Goal: Information Seeking & Learning: Learn about a topic

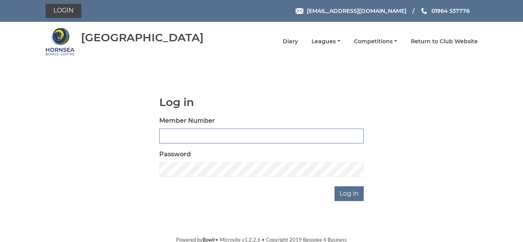
click at [168, 136] on input "Member Number" at bounding box center [261, 136] width 204 height 15
type input "0265"
click at [335, 186] on input "Log in" at bounding box center [349, 193] width 29 height 15
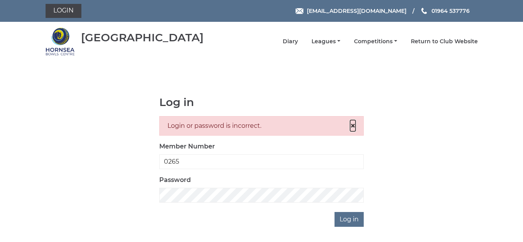
click at [354, 126] on span "×" at bounding box center [352, 125] width 5 height 11
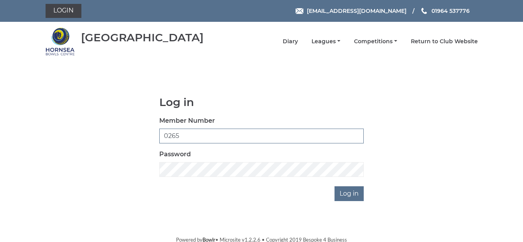
drag, startPoint x: 181, startPoint y: 136, endPoint x: 149, endPoint y: 136, distance: 32.3
click at [151, 136] on div "Log in Member Number 0265 Password Log in" at bounding box center [262, 148] width 432 height 105
type input "265"
click at [335, 186] on input "Log in" at bounding box center [349, 193] width 29 height 15
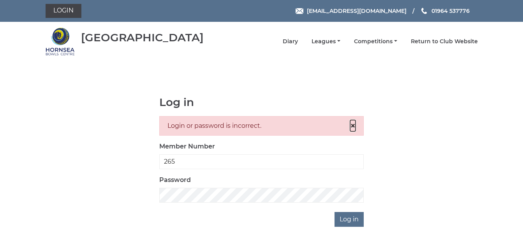
click at [352, 126] on span "×" at bounding box center [352, 125] width 5 height 11
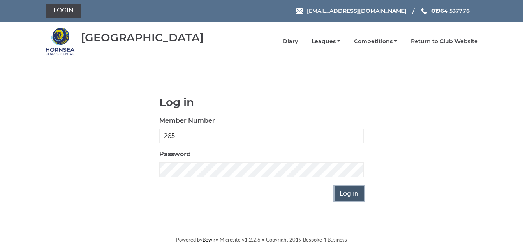
click at [354, 193] on input "Log in" at bounding box center [349, 193] width 29 height 15
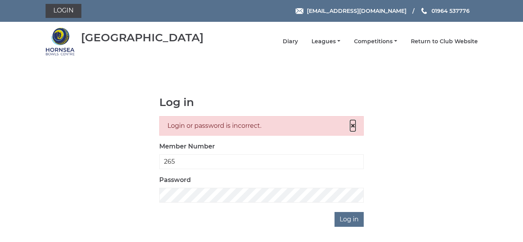
click at [352, 126] on span "×" at bounding box center [352, 125] width 5 height 11
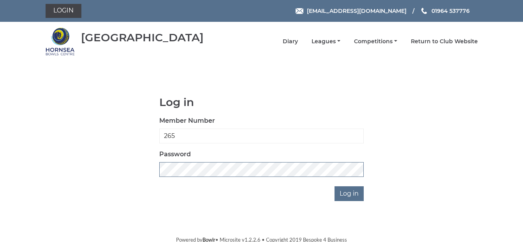
click at [335, 186] on input "Log in" at bounding box center [349, 193] width 29 height 15
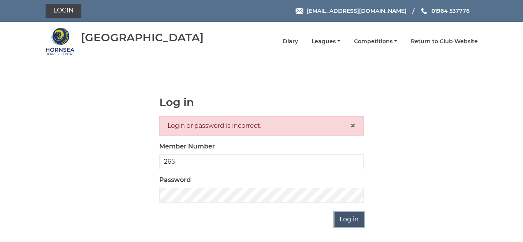
click at [357, 219] on input "Log in" at bounding box center [349, 219] width 29 height 15
click at [354, 126] on span "×" at bounding box center [352, 125] width 5 height 11
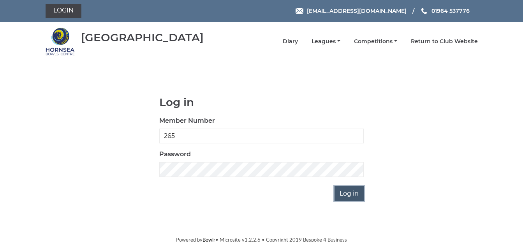
click at [352, 193] on input "Log in" at bounding box center [349, 193] width 29 height 15
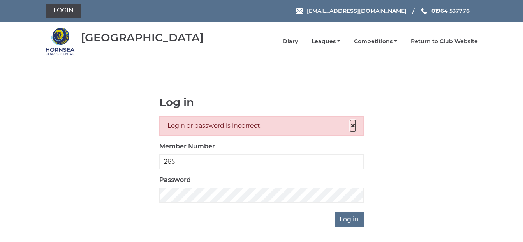
click at [353, 127] on span "×" at bounding box center [352, 125] width 5 height 11
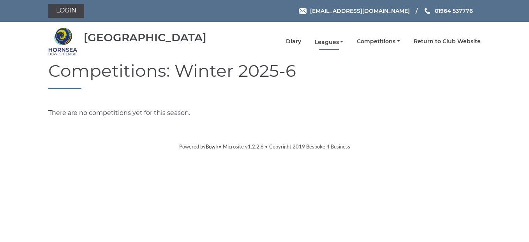
click at [335, 42] on link "Leagues" at bounding box center [329, 42] width 29 height 7
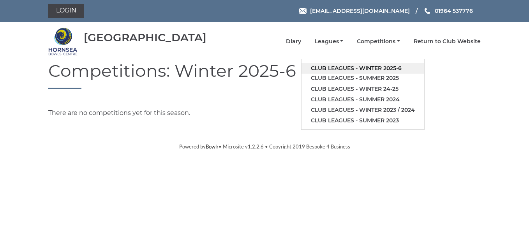
click at [330, 69] on link "Club leagues - Winter 2025-6" at bounding box center [362, 68] width 123 height 11
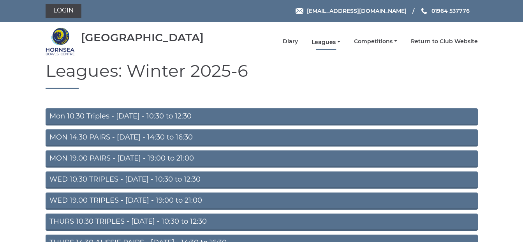
click at [335, 44] on link "Leagues" at bounding box center [326, 42] width 29 height 7
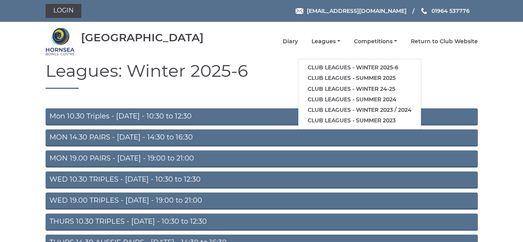
click at [443, 72] on h1 "Leagues: Winter 2025-6" at bounding box center [262, 75] width 432 height 28
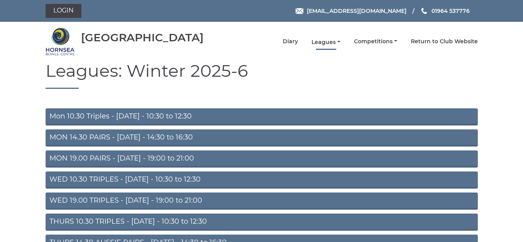
click at [334, 44] on link "Leagues" at bounding box center [326, 42] width 29 height 7
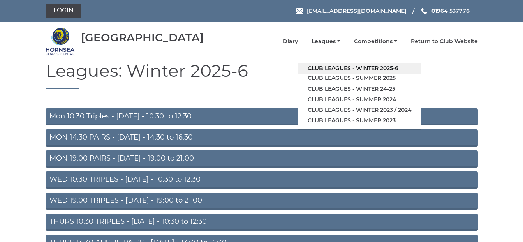
click at [368, 69] on link "Club leagues - Winter 2025-6" at bounding box center [359, 68] width 123 height 11
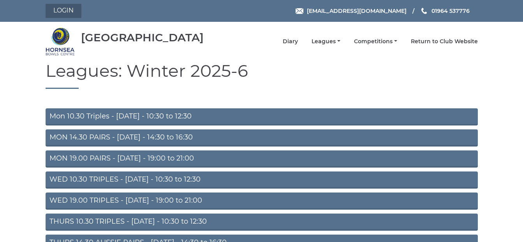
click at [74, 13] on link "Login" at bounding box center [64, 11] width 36 height 14
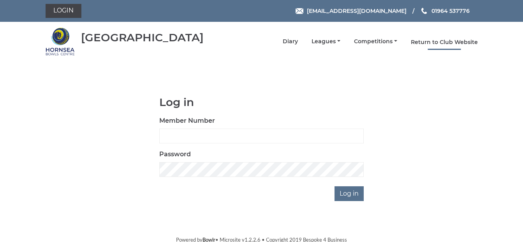
click at [435, 41] on link "Return to Club Website" at bounding box center [444, 42] width 67 height 7
click at [167, 137] on input "Member Number" at bounding box center [261, 136] width 204 height 15
type input "0265"
click at [335, 186] on input "Log in" at bounding box center [349, 193] width 29 height 15
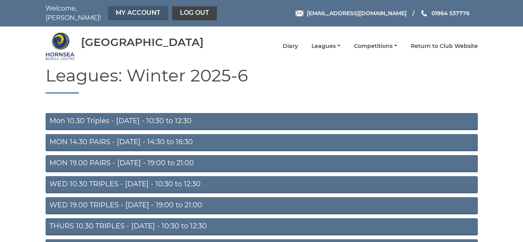
click at [130, 13] on link "My Account" at bounding box center [138, 13] width 60 height 14
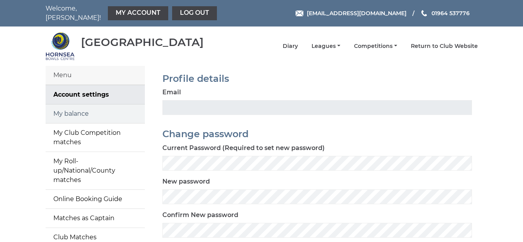
click at [78, 109] on link "My balance" at bounding box center [95, 113] width 99 height 19
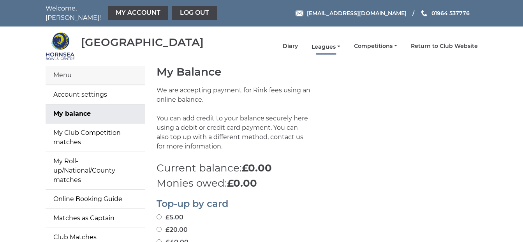
click at [339, 43] on link "Leagues" at bounding box center [326, 46] width 29 height 7
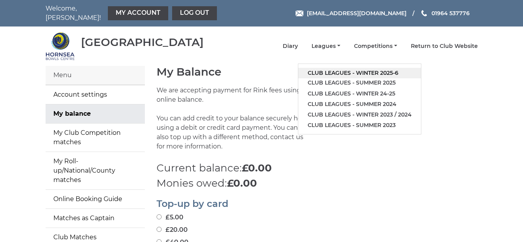
click at [369, 68] on link "Club leagues - Winter 2025-6" at bounding box center [359, 73] width 123 height 11
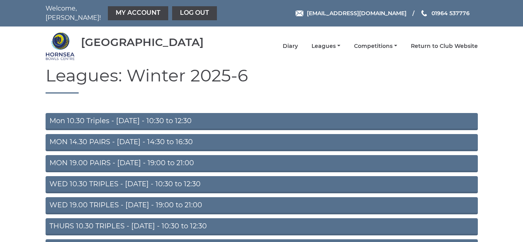
click at [202, 159] on link "MON 19.00 PAIRS - Monday - 19:00 to 21:00" at bounding box center [262, 163] width 432 height 17
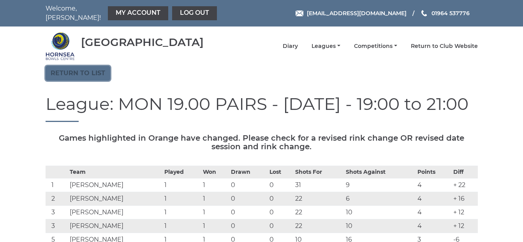
click at [94, 70] on link "Return to list" at bounding box center [78, 73] width 65 height 15
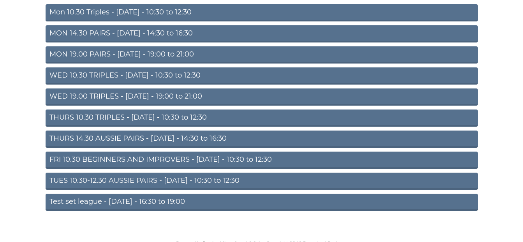
scroll to position [110, 0]
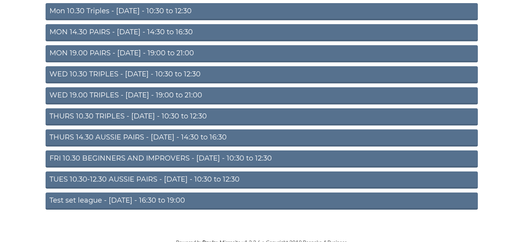
click at [102, 93] on link "WED 19.00 TRIPLES - [DATE] - 19:00 to 21:00" at bounding box center [262, 95] width 432 height 17
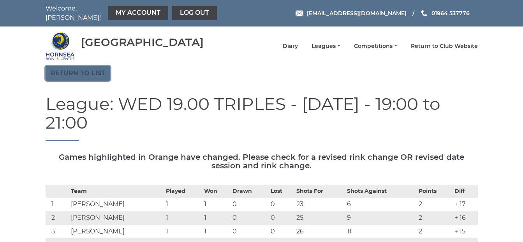
click at [85, 68] on link "Return to list" at bounding box center [78, 73] width 65 height 15
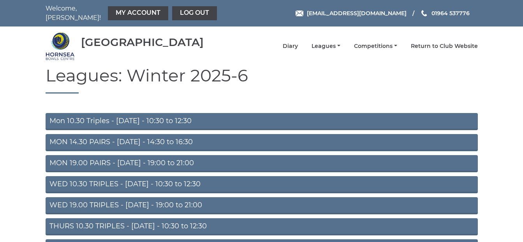
click at [134, 157] on link "MON 19.00 PAIRS - Monday - 19:00 to 21:00" at bounding box center [262, 163] width 432 height 17
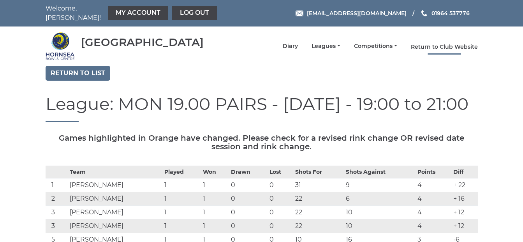
click at [444, 43] on link "Return to Club Website" at bounding box center [444, 46] width 67 height 7
